Goal: Task Accomplishment & Management: Use online tool/utility

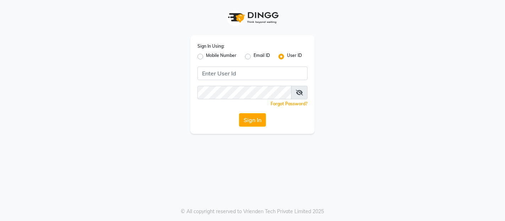
drag, startPoint x: 266, startPoint y: 58, endPoint x: 264, endPoint y: 68, distance: 10.3
click at [264, 68] on div "Sign In Using: Mobile Number Email ID User ID Remember me Forgot Password? Sign…" at bounding box center [252, 84] width 124 height 98
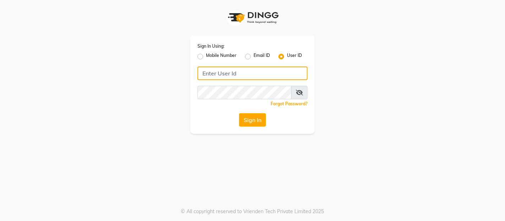
click at [261, 77] on input "Username" at bounding box center [252, 72] width 110 height 13
type input "akshaysalon"
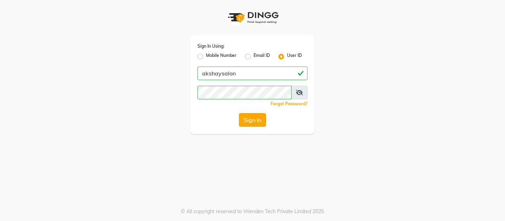
click at [262, 124] on button "Sign In" at bounding box center [252, 119] width 27 height 13
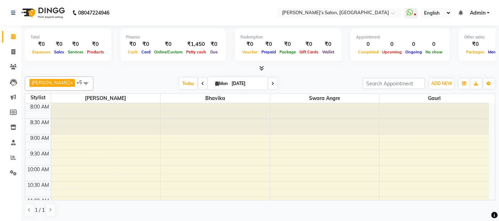
scroll to position [0, 0]
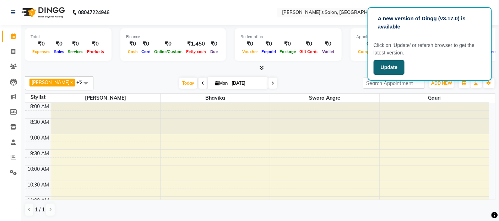
click at [389, 69] on button "Update" at bounding box center [389, 67] width 31 height 15
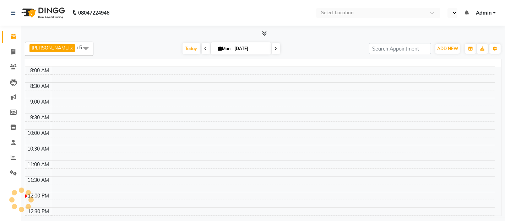
select select "en"
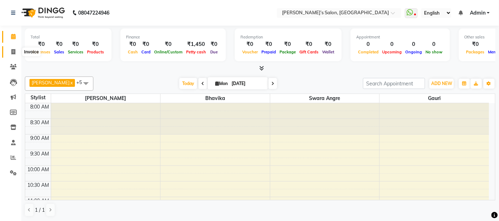
click at [11, 53] on icon at bounding box center [13, 51] width 4 height 5
select select "5150"
select select "service"
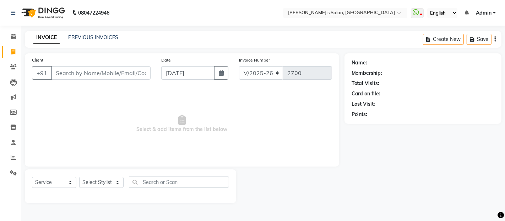
click at [115, 42] on div "INVOICE PREVIOUS INVOICES" at bounding box center [76, 38] width 102 height 8
click at [109, 37] on link "PREVIOUS INVOICES" at bounding box center [93, 37] width 50 height 6
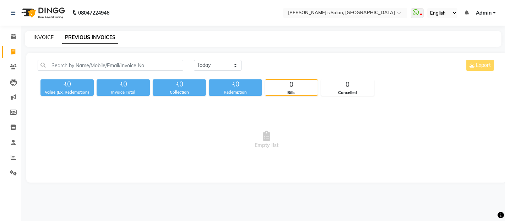
click at [49, 37] on link "INVOICE" at bounding box center [43, 37] width 20 height 6
select select "5150"
select select "service"
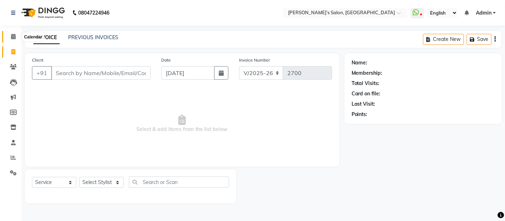
click at [16, 38] on span at bounding box center [13, 37] width 12 height 8
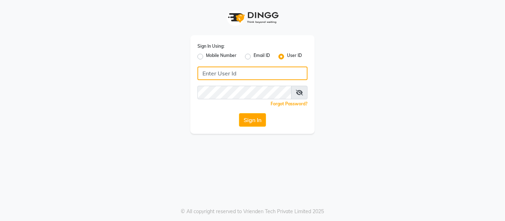
click at [229, 75] on input "Username" at bounding box center [252, 72] width 110 height 13
type input "akshaysalon"
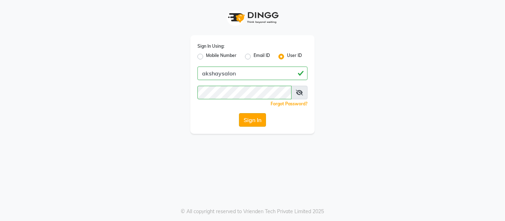
click at [256, 124] on button "Sign In" at bounding box center [252, 119] width 27 height 13
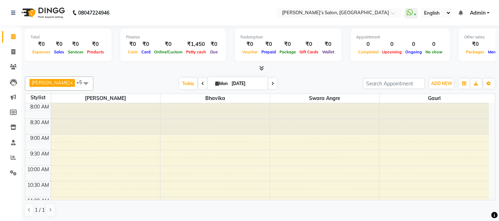
click at [272, 12] on nav "08047224946 Select Location × Akshay’s Salon, Vasai Road West WhatsApp Status ✕…" at bounding box center [249, 13] width 499 height 26
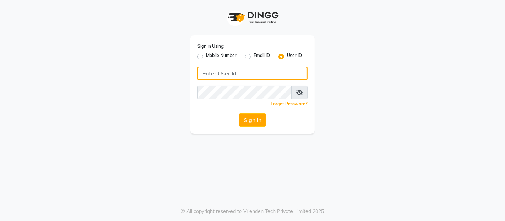
click at [245, 73] on input "Username" at bounding box center [252, 72] width 110 height 13
type input "akshaysalon"
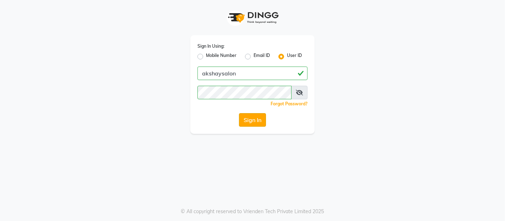
click at [262, 126] on button "Sign In" at bounding box center [252, 119] width 27 height 13
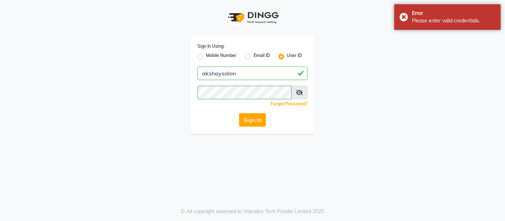
click at [300, 94] on icon at bounding box center [299, 93] width 7 height 6
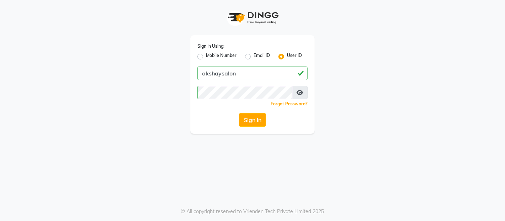
click at [505, 200] on div "Sign In Using: Mobile Number Email ID User ID akshaysalon Remember me Forgot Pa…" at bounding box center [252, 110] width 505 height 221
click at [205, 85] on div "Sign In Using: Mobile Number Email ID User ID akshaysalon Remember me Forgot Pa…" at bounding box center [252, 84] width 124 height 98
click at [246, 109] on div "Sign In Using: Mobile Number Email ID User ID akshaysalon Remember me Forgot Pa…" at bounding box center [252, 84] width 124 height 98
click at [247, 115] on button "Sign In" at bounding box center [252, 119] width 27 height 13
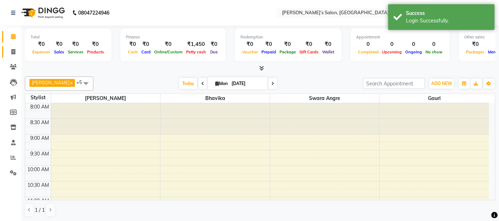
click at [16, 56] on link "Invoice" at bounding box center [10, 52] width 17 height 12
select select "5150"
select select "service"
